Goal: Transaction & Acquisition: Purchase product/service

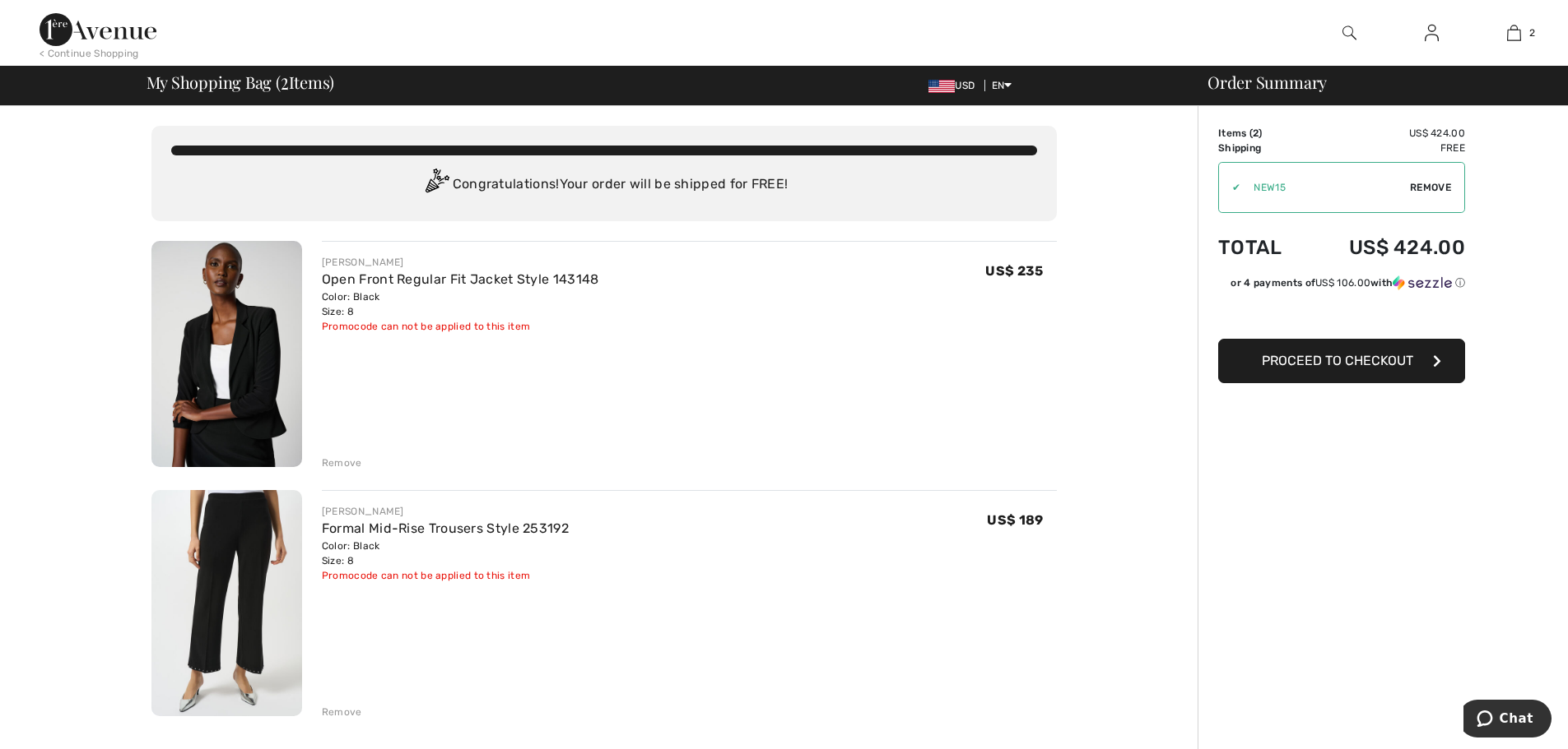
click at [340, 461] on div "Remove" at bounding box center [342, 463] width 40 height 15
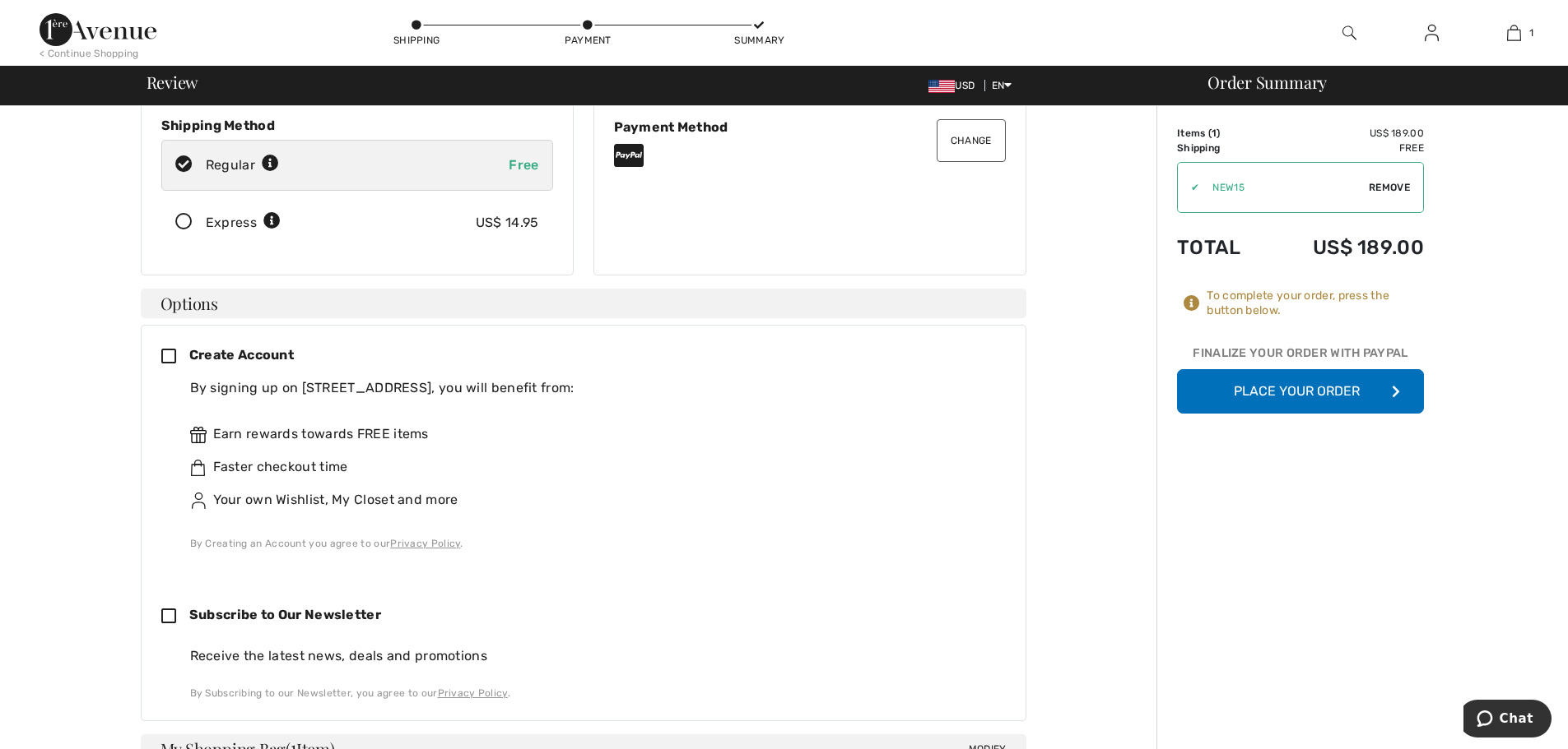
scroll to position [240, 0]
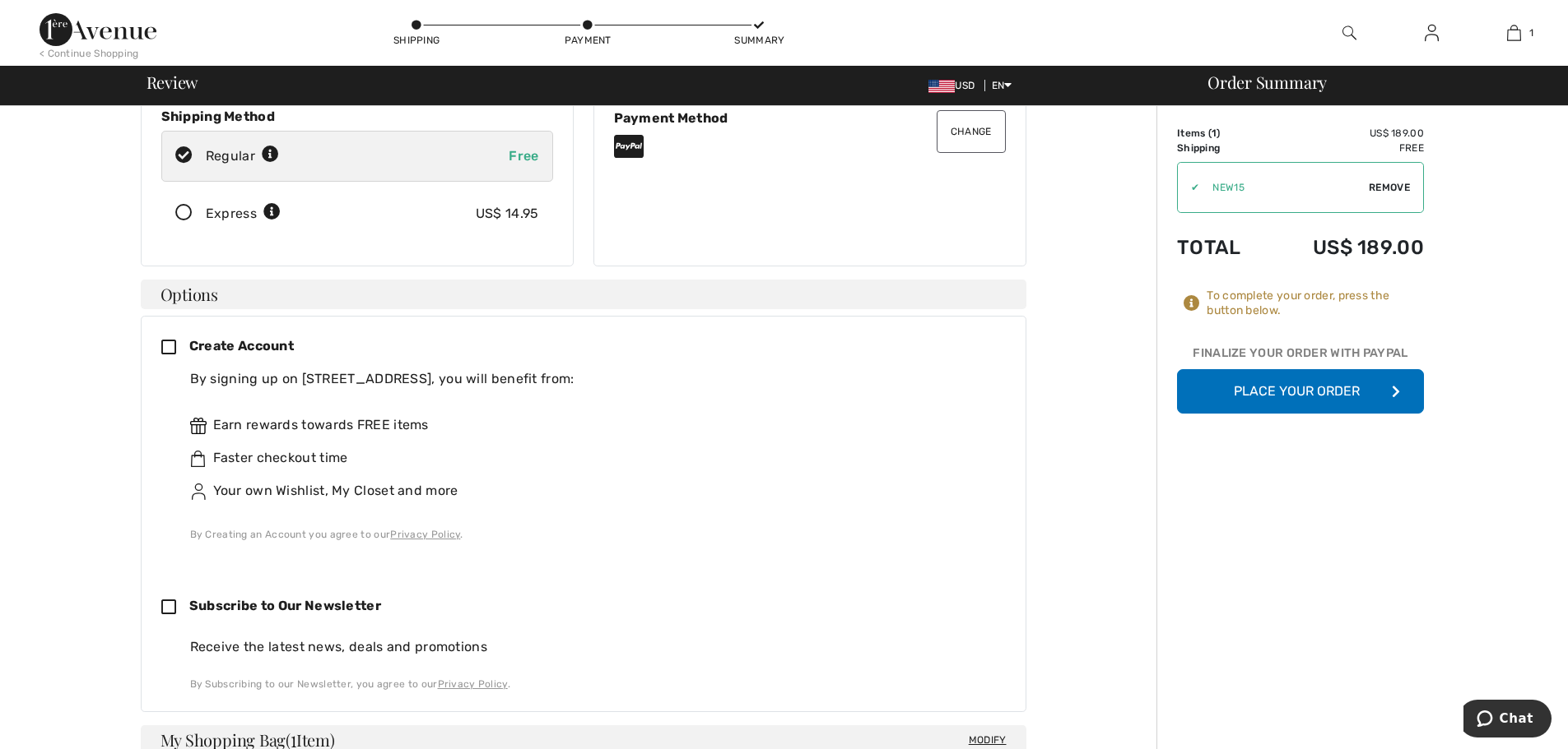
click at [173, 340] on icon at bounding box center [176, 348] width 28 height 17
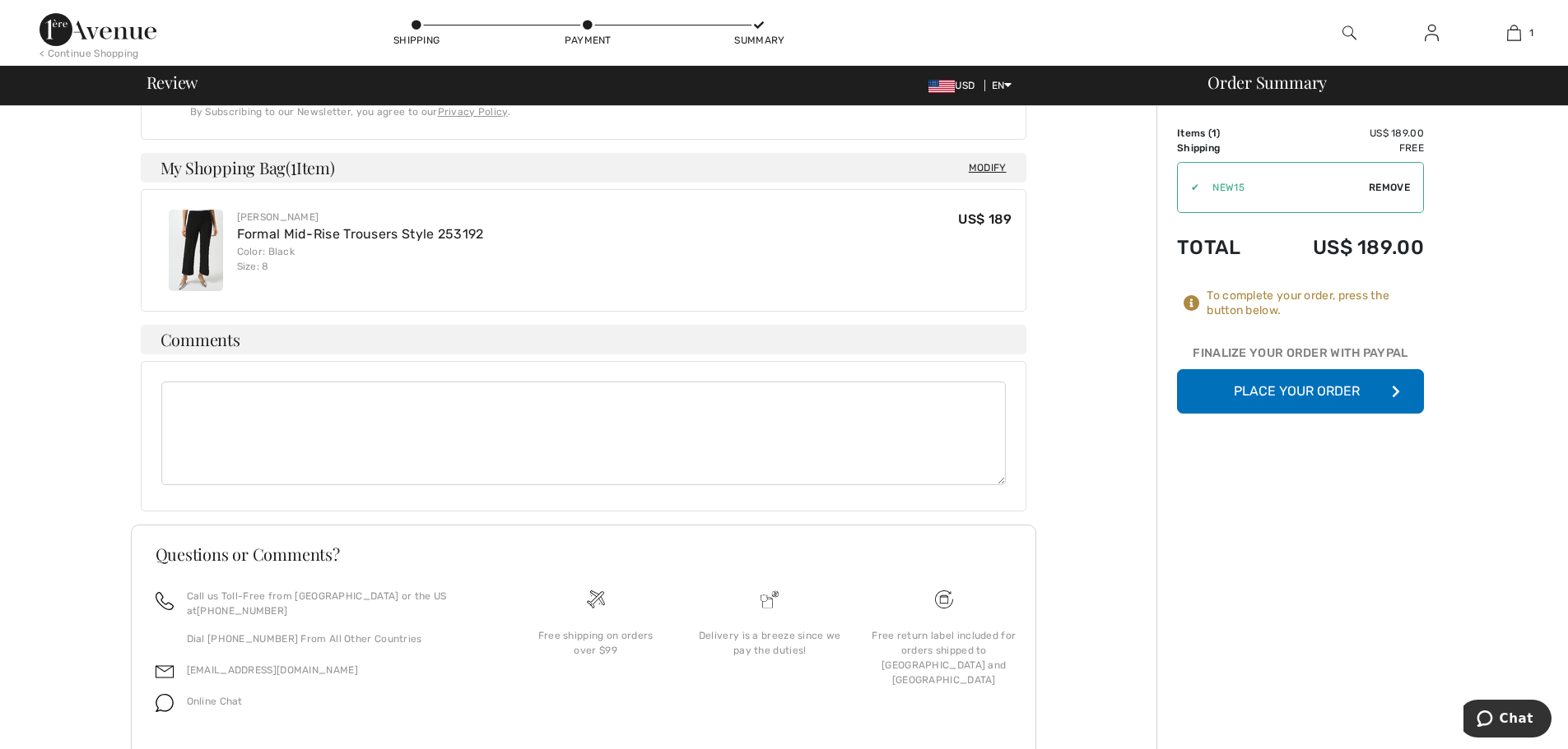
scroll to position [1030, 0]
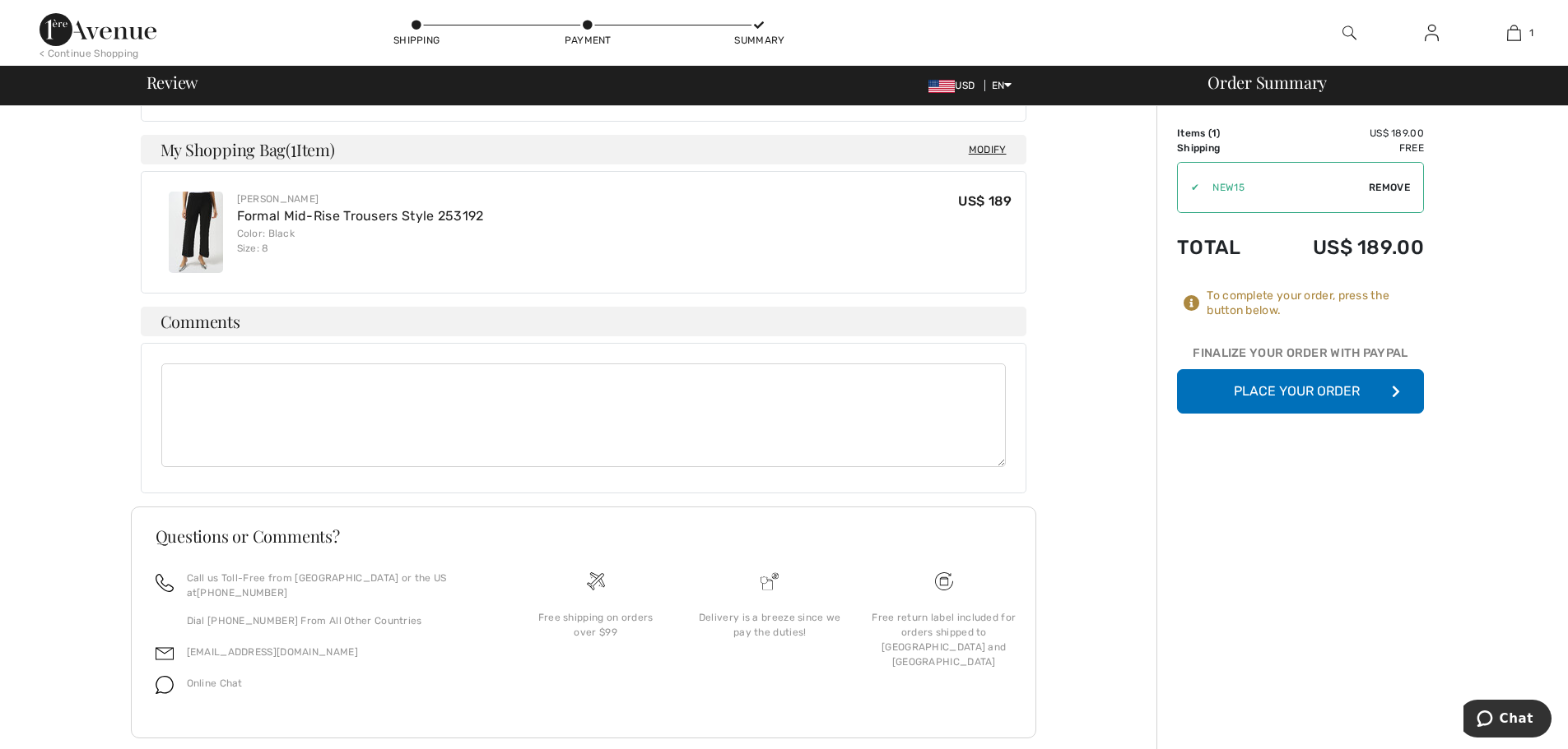
click at [1285, 391] on button "Place Your Order" at bounding box center [1301, 391] width 247 height 45
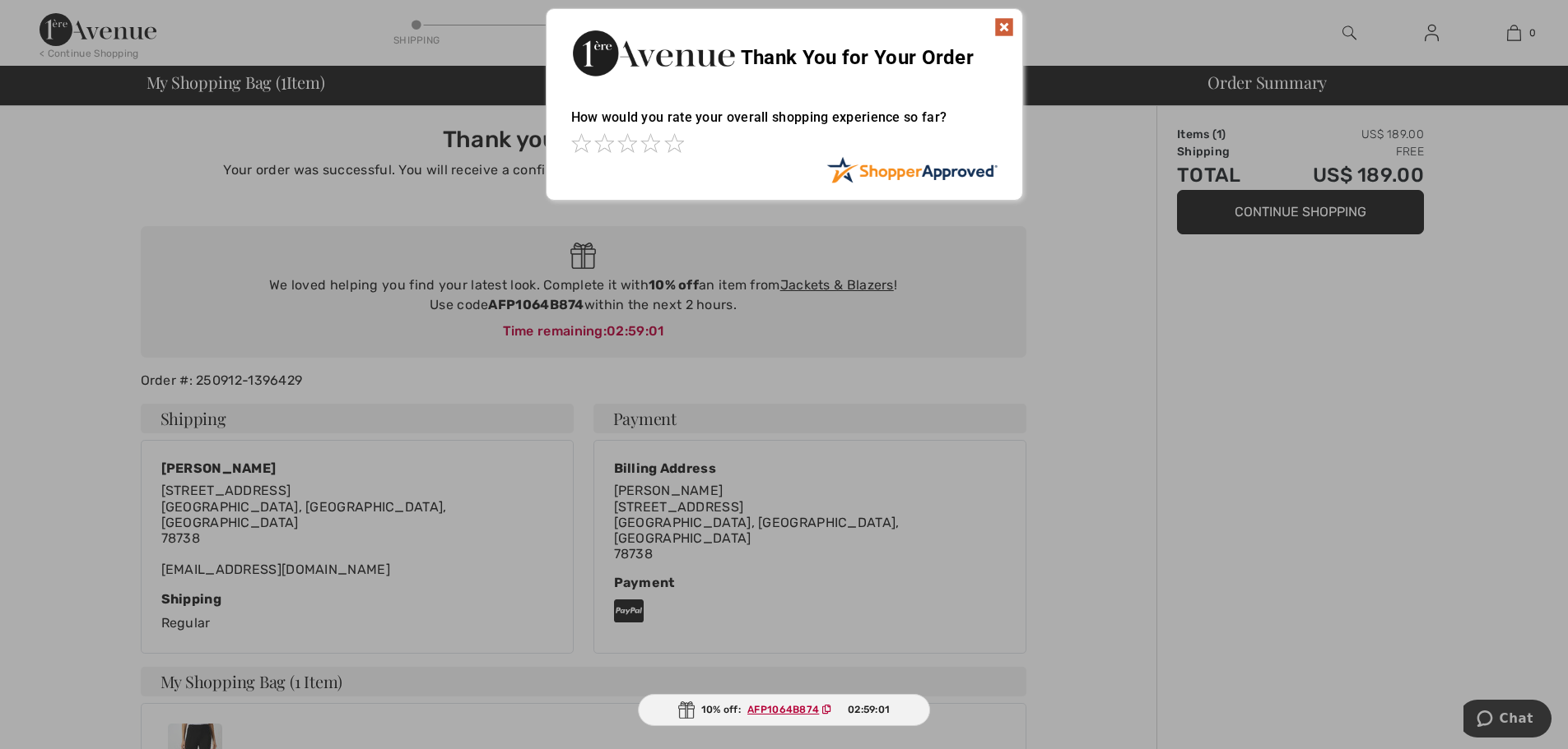
click at [1003, 33] on img at bounding box center [1004, 27] width 20 height 20
